Goal: Task Accomplishment & Management: Use online tool/utility

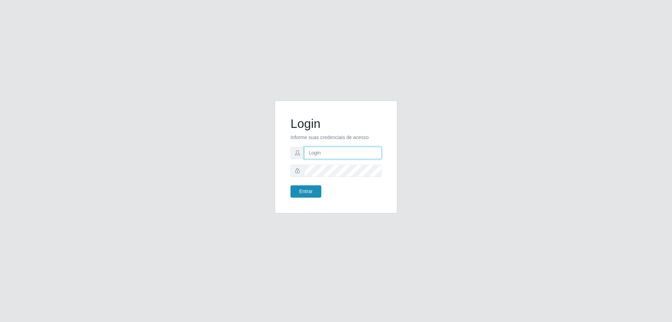
type input "[EMAIL_ADDRESS][DOMAIN_NAME]"
click at [295, 190] on button "Entrar" at bounding box center [306, 191] width 31 height 12
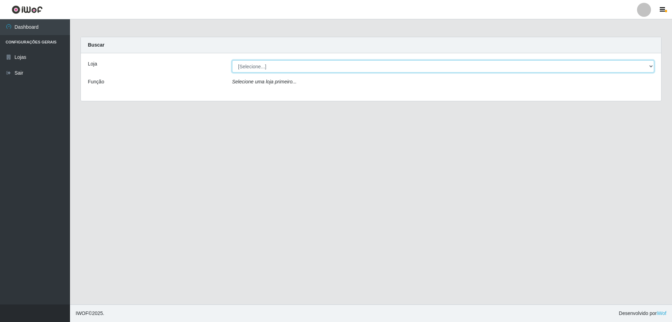
click at [298, 66] on select "[Selecione...] Extraplus - [GEOGRAPHIC_DATA] 03 - [GEOGRAPHIC_DATA]" at bounding box center [443, 66] width 422 height 12
select select "468"
click at [232, 60] on select "[Selecione...] Extraplus - [GEOGRAPHIC_DATA] 03 - [GEOGRAPHIC_DATA]" at bounding box center [443, 66] width 422 height 12
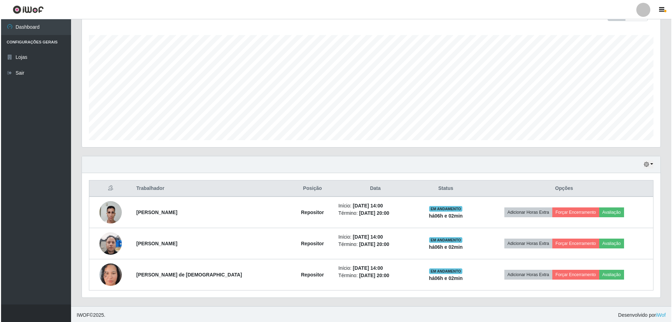
scroll to position [112, 0]
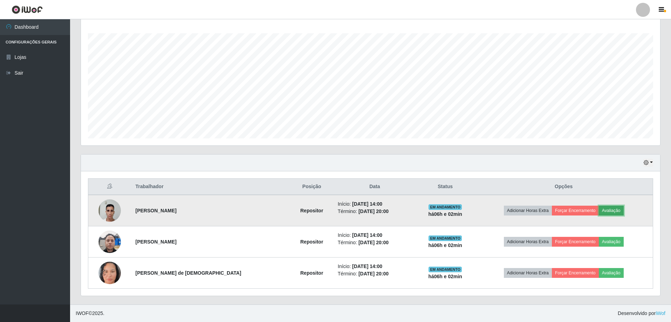
click at [610, 212] on button "Avaliação" at bounding box center [611, 211] width 25 height 10
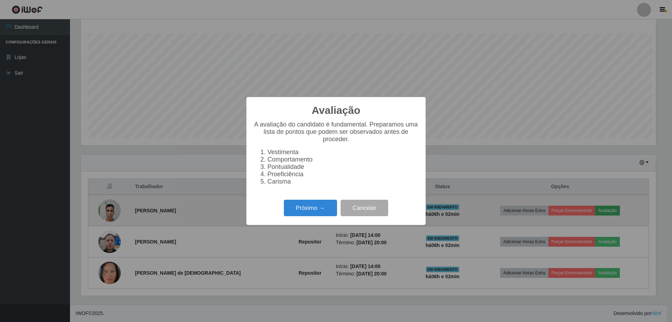
scroll to position [145, 575]
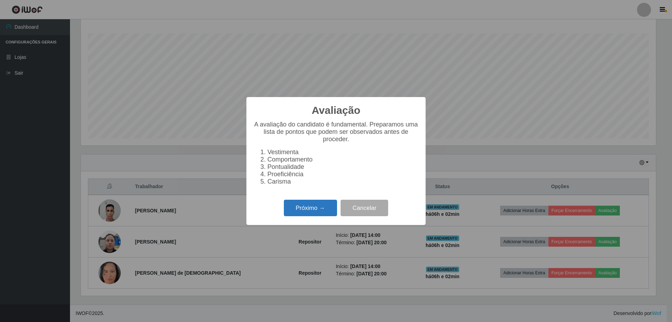
click at [296, 212] on button "Próximo →" at bounding box center [310, 208] width 53 height 16
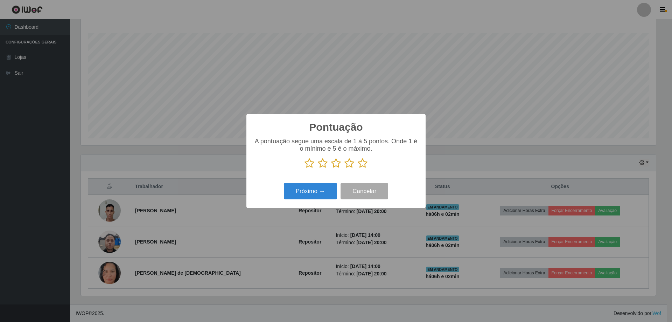
click at [362, 162] on icon at bounding box center [363, 163] width 10 height 11
click at [358, 168] on input "radio" at bounding box center [358, 168] width 0 height 0
click at [315, 191] on button "Próximo →" at bounding box center [310, 191] width 53 height 16
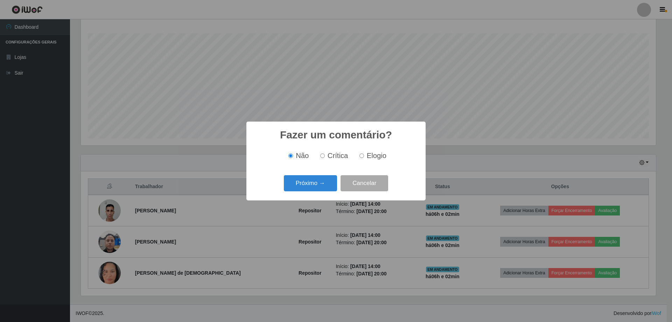
click at [315, 192] on button "Próximo →" at bounding box center [310, 183] width 53 height 16
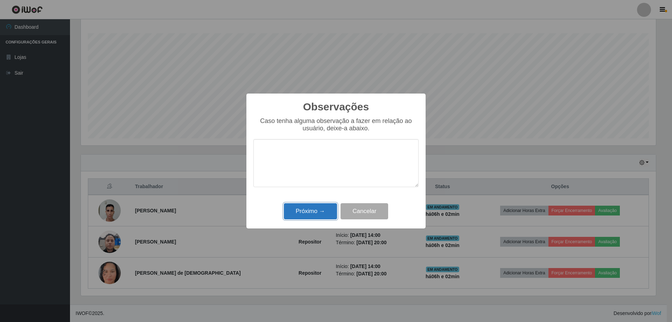
click at [320, 210] on button "Próximo →" at bounding box center [310, 211] width 53 height 16
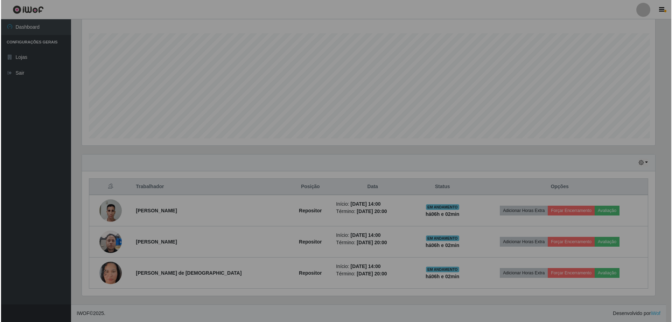
scroll to position [145, 579]
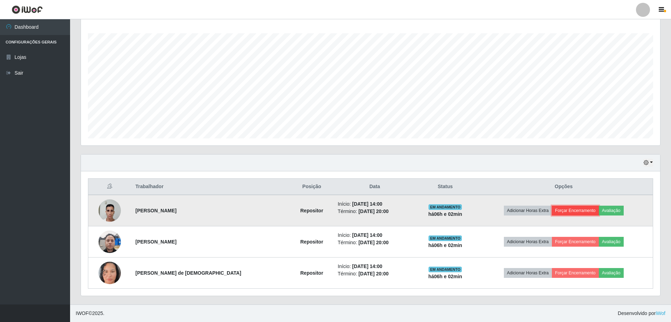
click at [578, 209] on button "Forçar Encerramento" at bounding box center [575, 211] width 47 height 10
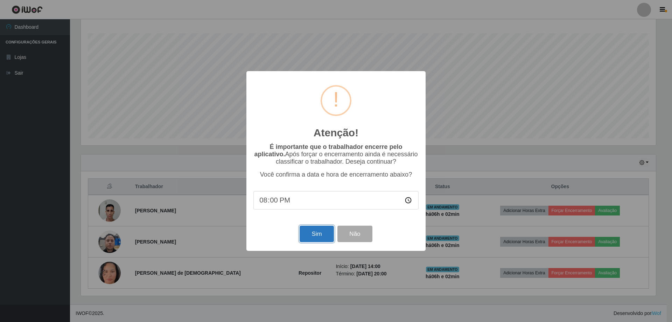
click at [309, 237] on button "Sim" at bounding box center [317, 234] width 34 height 16
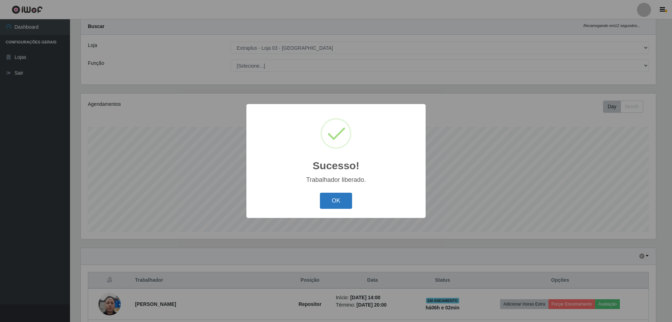
click at [331, 198] on button "OK" at bounding box center [336, 201] width 33 height 16
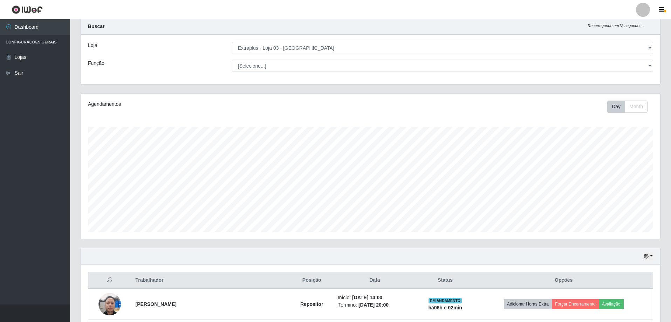
scroll to position [81, 0]
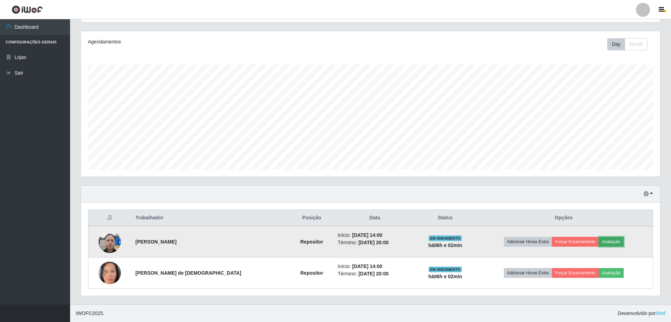
click at [612, 242] on button "Avaliação" at bounding box center [611, 242] width 25 height 10
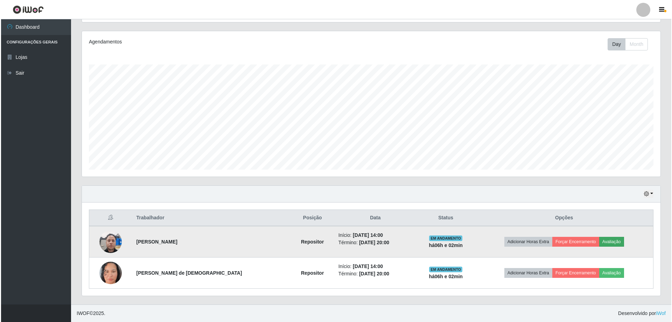
scroll to position [145, 575]
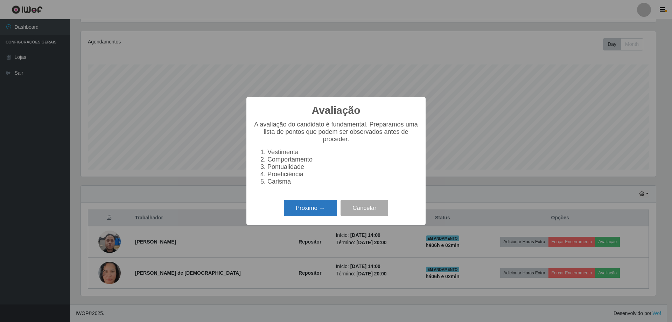
click at [298, 213] on button "Próximo →" at bounding box center [310, 208] width 53 height 16
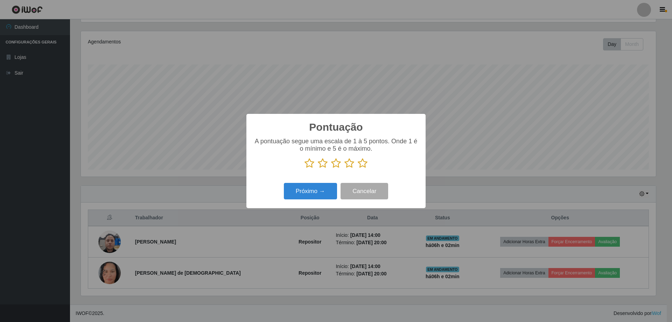
click at [361, 165] on icon at bounding box center [363, 163] width 10 height 11
click at [358, 168] on input "radio" at bounding box center [358, 168] width 0 height 0
click at [297, 195] on button "Próximo →" at bounding box center [310, 191] width 53 height 16
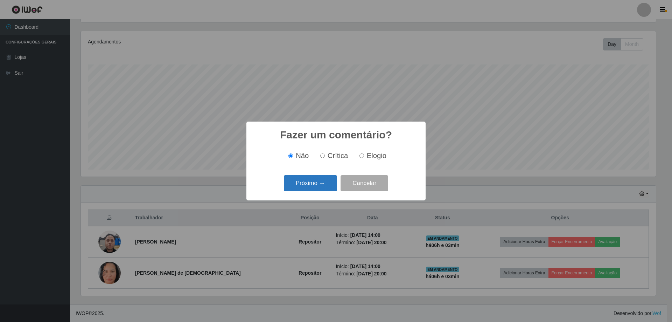
click at [302, 187] on button "Próximo →" at bounding box center [310, 183] width 53 height 16
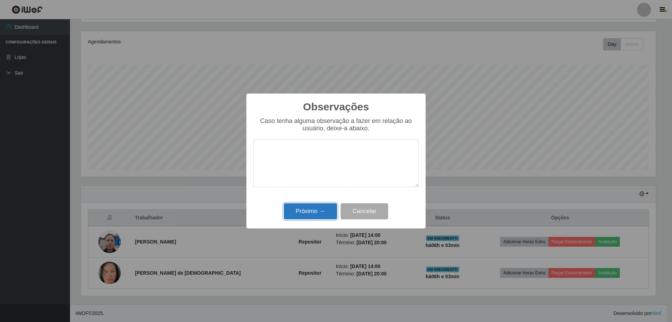
click at [311, 212] on button "Próximo →" at bounding box center [310, 211] width 53 height 16
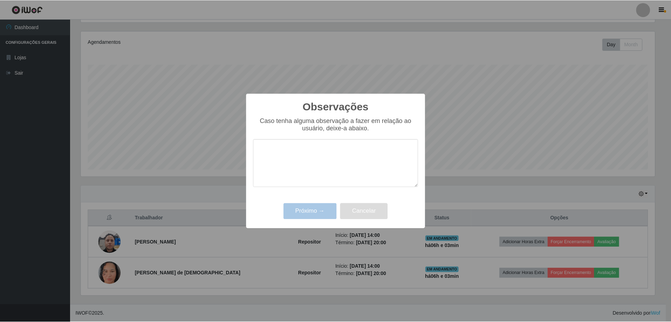
scroll to position [145, 579]
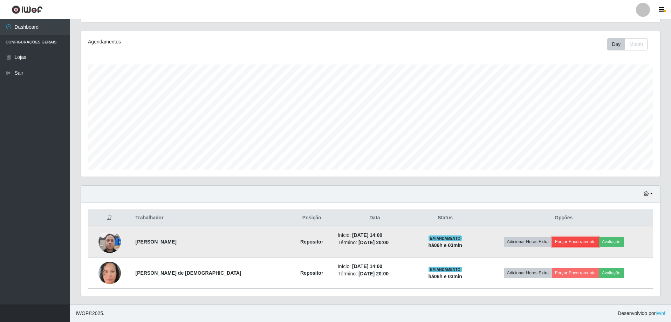
click at [561, 241] on button "Forçar Encerramento" at bounding box center [575, 242] width 47 height 10
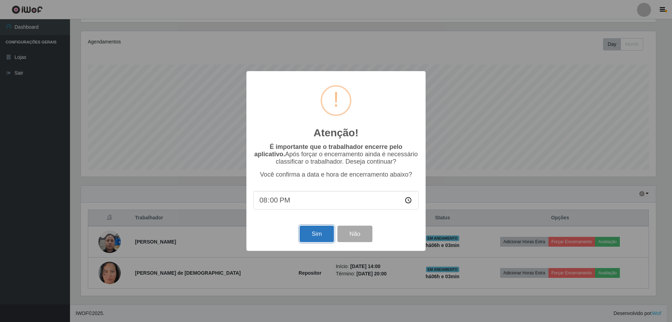
click at [324, 235] on button "Sim" at bounding box center [317, 234] width 34 height 16
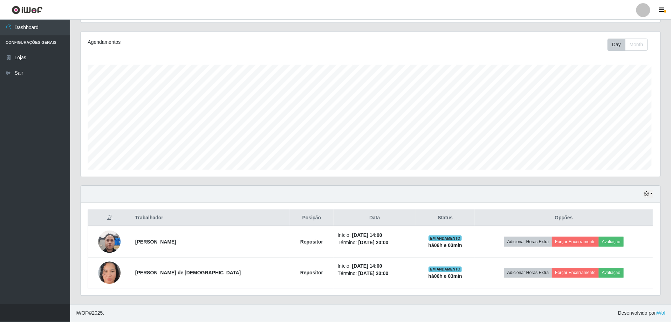
scroll to position [0, 0]
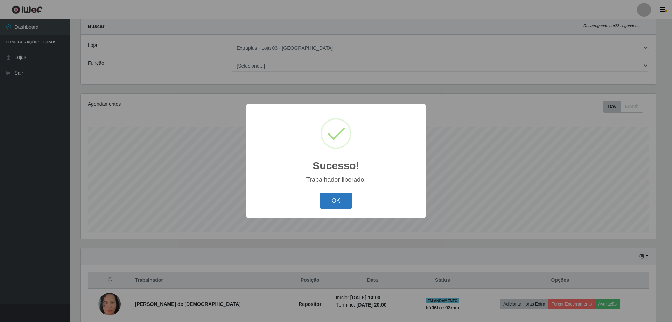
click at [337, 199] on button "OK" at bounding box center [336, 201] width 33 height 16
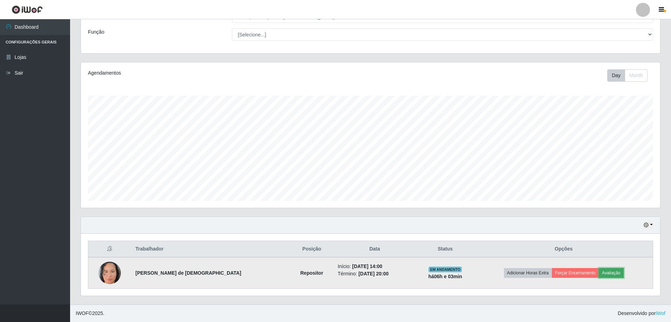
click at [610, 276] on button "Avaliação" at bounding box center [611, 273] width 25 height 10
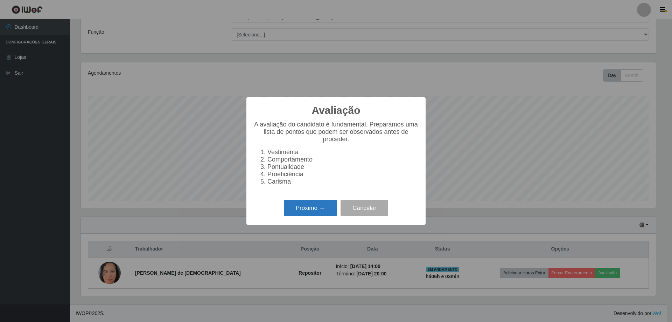
click at [319, 208] on button "Próximo →" at bounding box center [310, 208] width 53 height 16
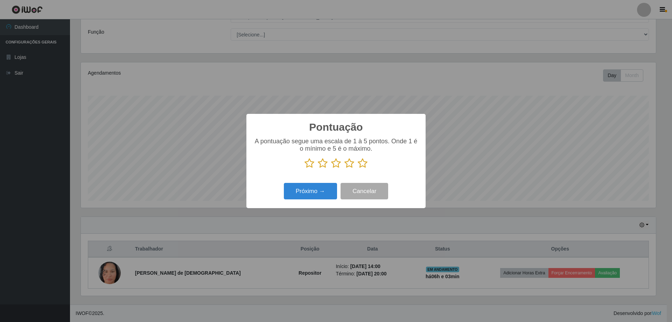
click at [362, 168] on icon at bounding box center [363, 163] width 10 height 11
click at [358, 168] on input "radio" at bounding box center [358, 168] width 0 height 0
click at [311, 188] on button "Próximo →" at bounding box center [310, 191] width 53 height 16
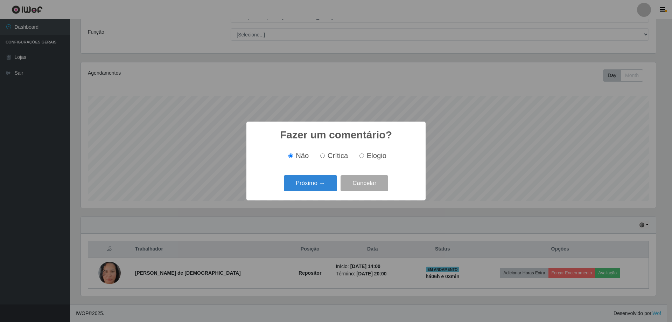
click at [311, 188] on button "Próximo →" at bounding box center [310, 183] width 53 height 16
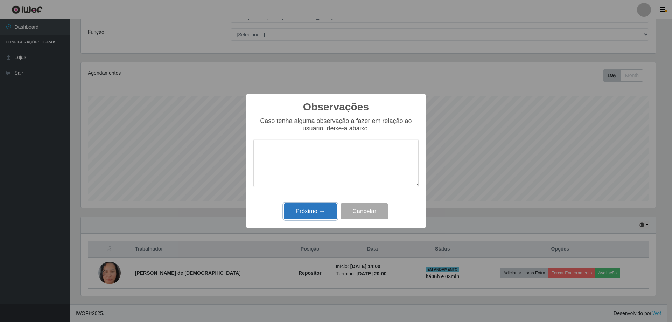
click at [304, 211] on button "Próximo →" at bounding box center [310, 211] width 53 height 16
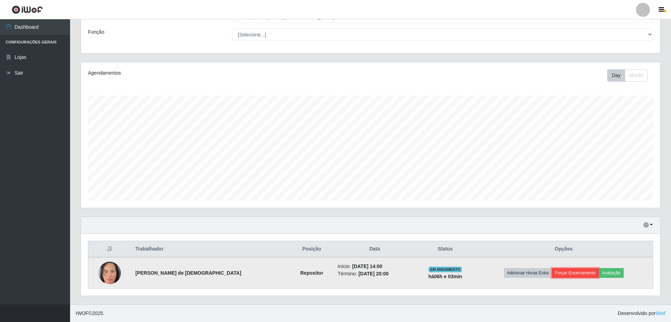
click at [568, 276] on button "Forçar Encerramento" at bounding box center [575, 273] width 47 height 10
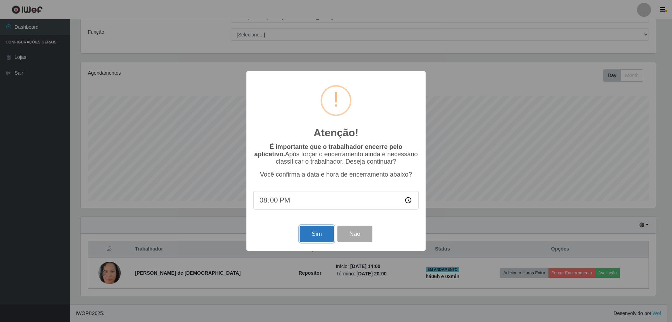
click at [322, 236] on button "Sim" at bounding box center [317, 234] width 34 height 16
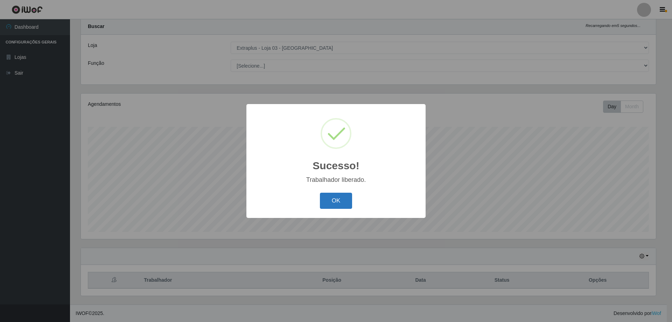
click at [339, 206] on button "OK" at bounding box center [336, 201] width 33 height 16
